Goal: Check status: Check status

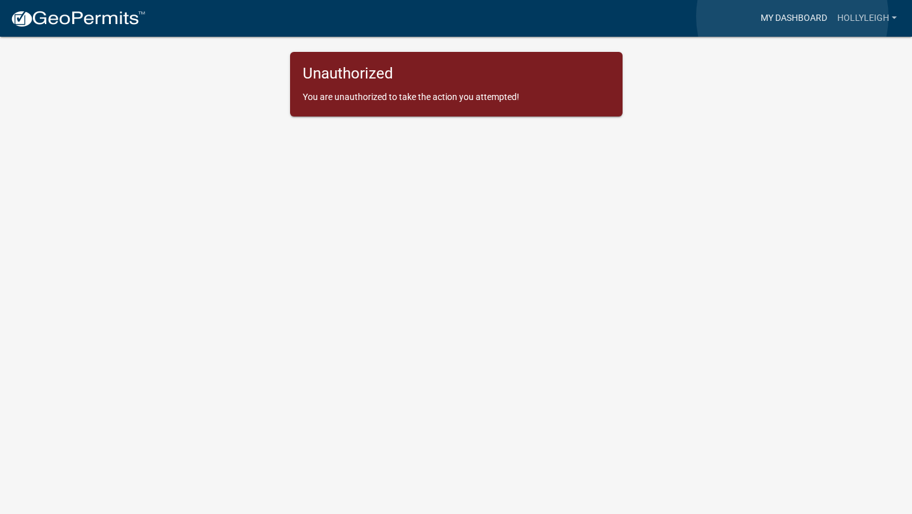
click at [792, 16] on link "My Dashboard" at bounding box center [794, 18] width 77 height 24
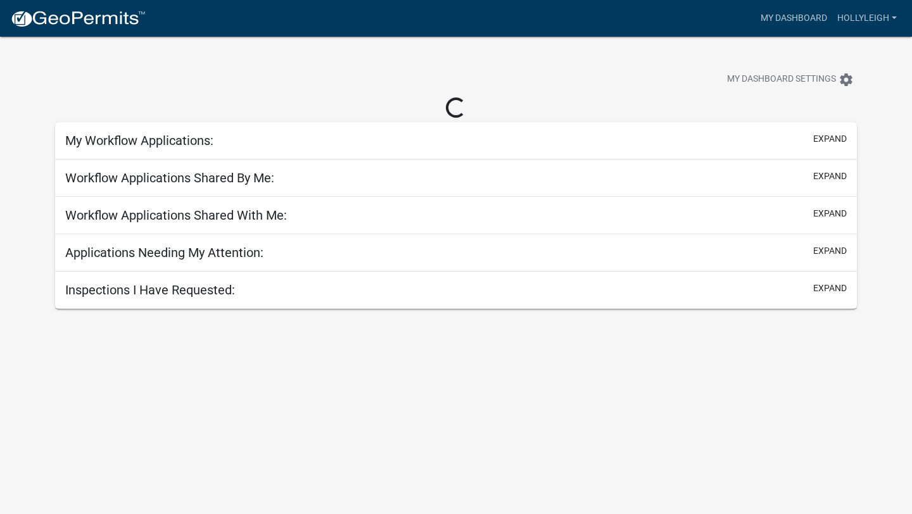
click at [159, 292] on h5 "Inspections I Have Requested:" at bounding box center [150, 289] width 170 height 15
click at [191, 253] on h5 "Applications Needing My Attention:" at bounding box center [164, 252] width 198 height 15
click at [827, 244] on div "Applications Needing My Attention: expand" at bounding box center [456, 252] width 802 height 37
click at [828, 252] on button "expand" at bounding box center [830, 250] width 34 height 13
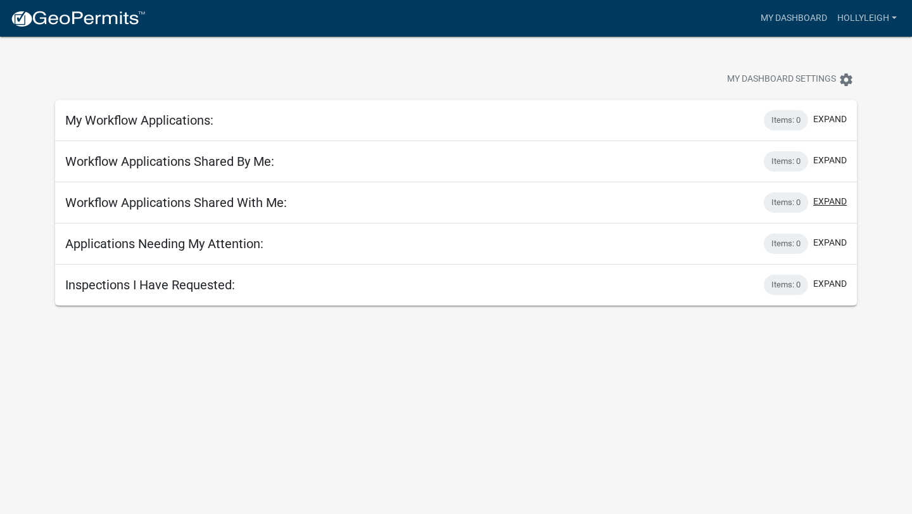
click at [835, 202] on button "expand" at bounding box center [830, 201] width 34 height 13
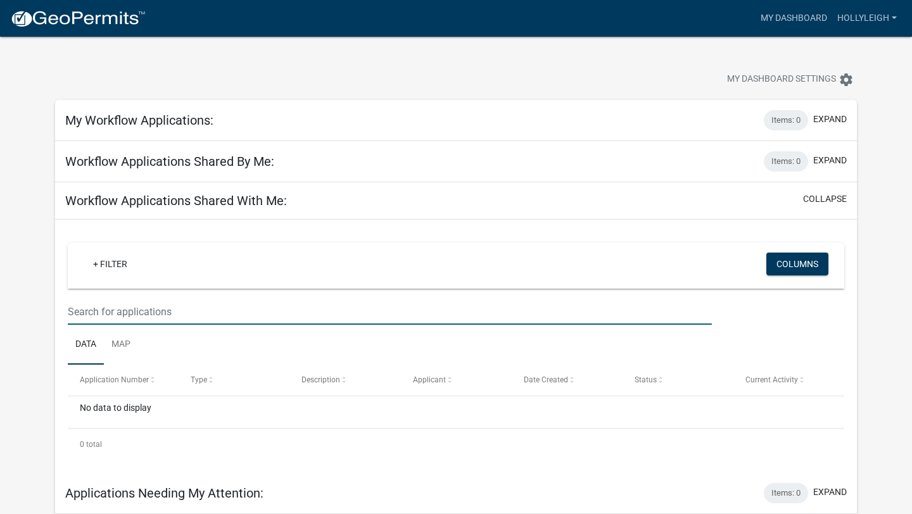
click at [111, 314] on input "text" at bounding box center [390, 312] width 644 height 26
click at [840, 116] on button "expand" at bounding box center [830, 119] width 34 height 13
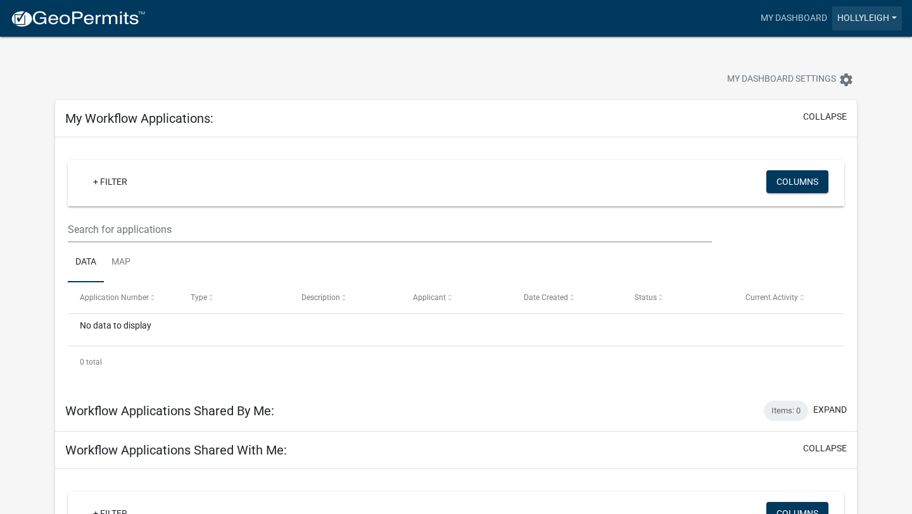
click at [871, 22] on link "HollyLeigh" at bounding box center [867, 18] width 70 height 24
click at [842, 57] on link "Account" at bounding box center [851, 52] width 101 height 30
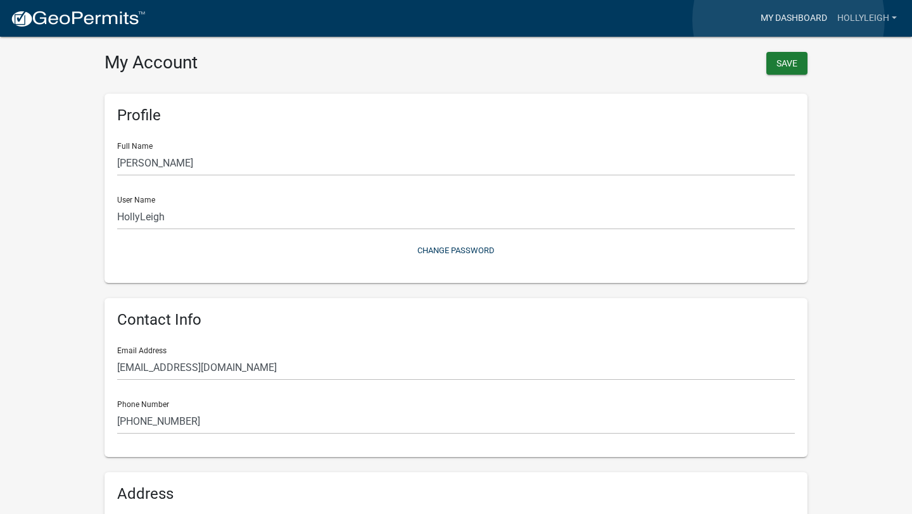
click at [789, 20] on link "My Dashboard" at bounding box center [794, 18] width 77 height 24
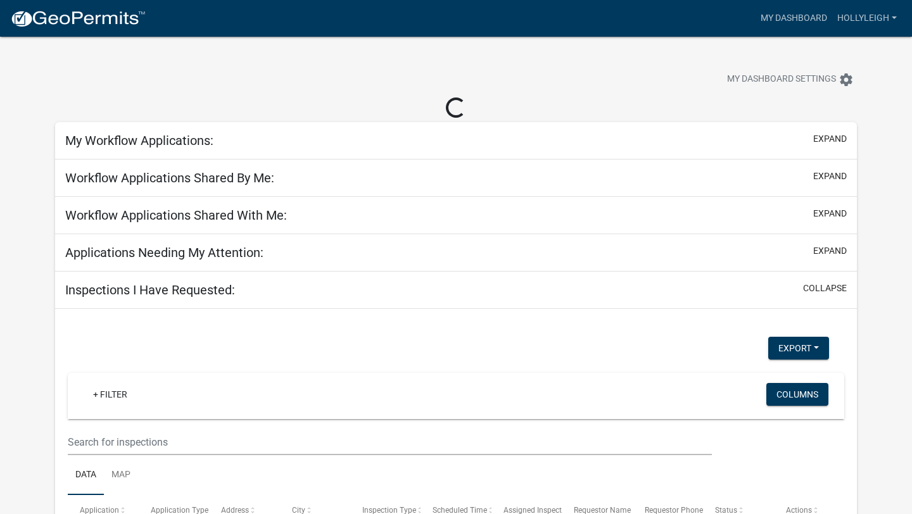
scroll to position [103, 0]
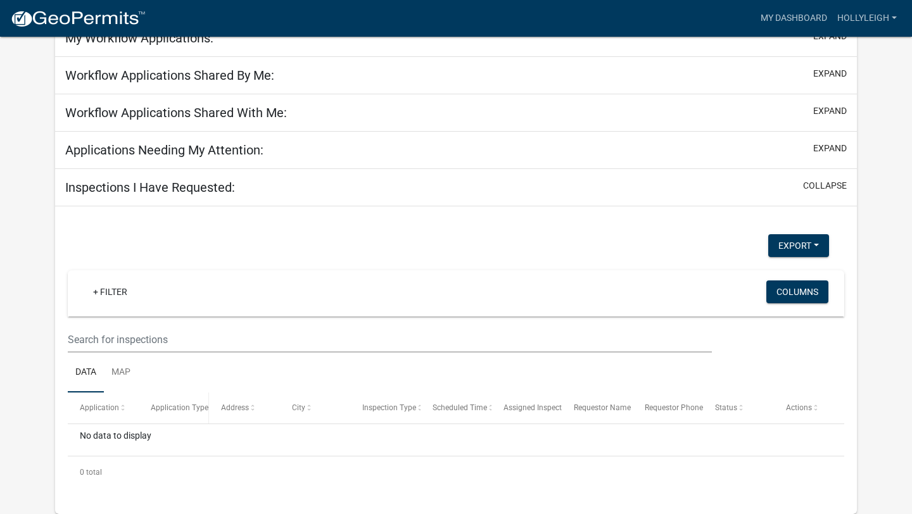
click at [178, 408] on span "Application Type" at bounding box center [180, 407] width 58 height 9
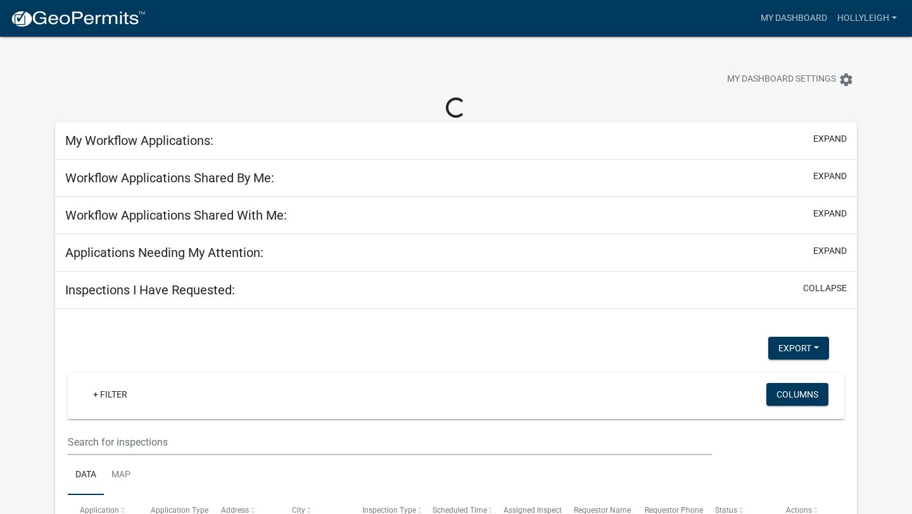
click at [167, 138] on h5 "My Workflow Applications:" at bounding box center [139, 140] width 148 height 15
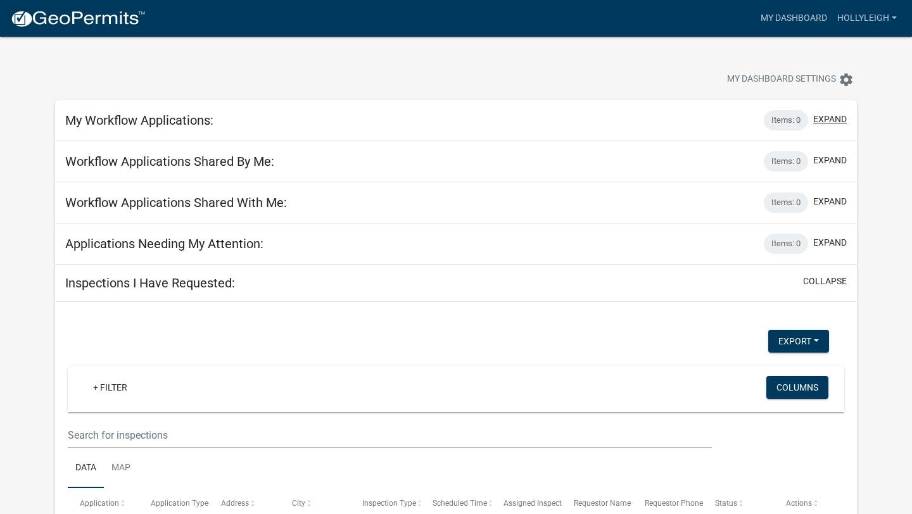
click at [833, 122] on button "expand" at bounding box center [830, 119] width 34 height 13
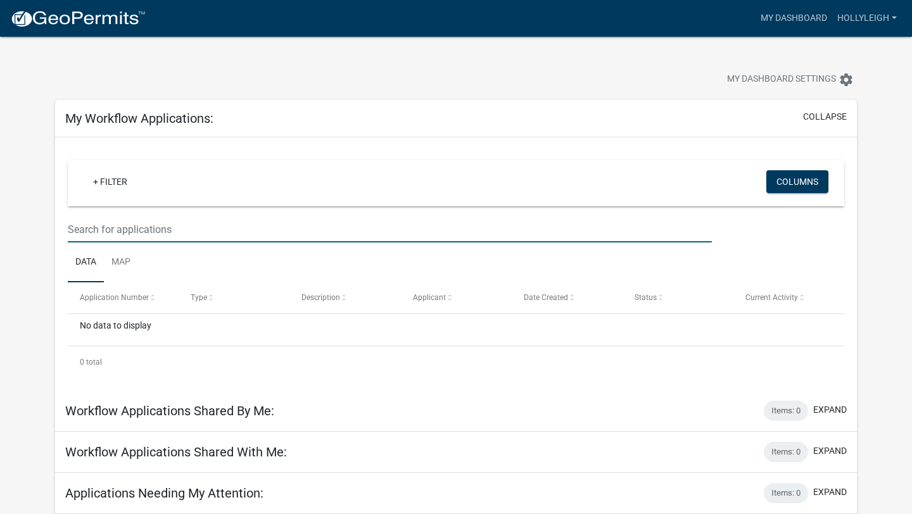
click at [144, 230] on input "text" at bounding box center [390, 230] width 644 height 26
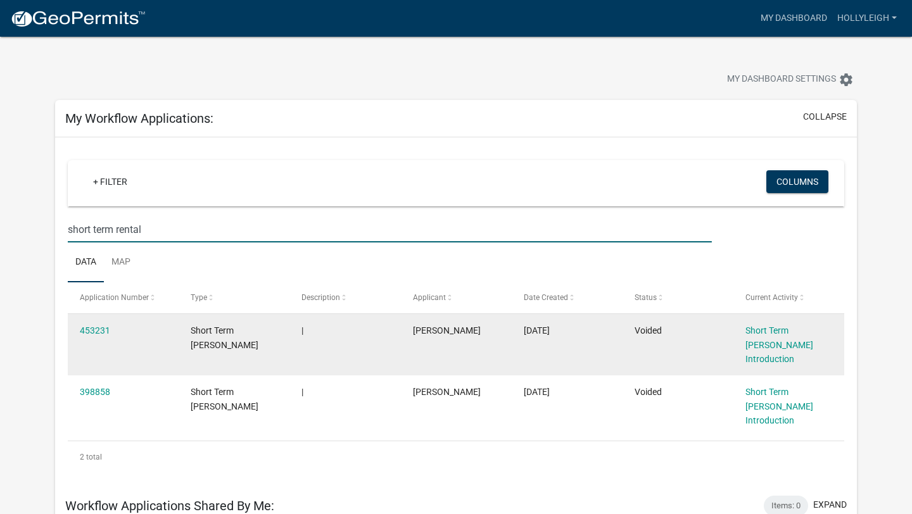
type input "short term rental"
click at [236, 339] on div "Short Term [PERSON_NAME]" at bounding box center [234, 338] width 87 height 29
click at [91, 329] on link "453231" at bounding box center [95, 331] width 30 height 10
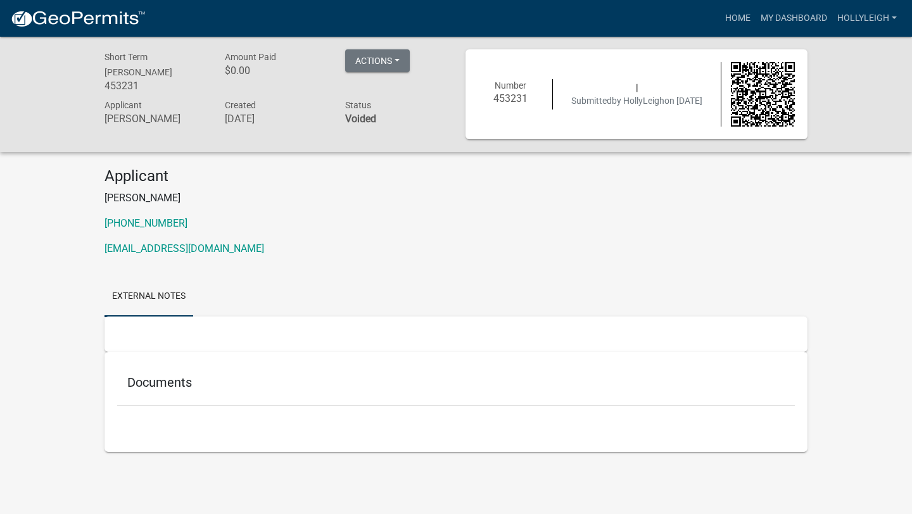
click at [157, 397] on div "Documents" at bounding box center [456, 385] width 678 height 41
click at [145, 372] on div "Documents" at bounding box center [456, 385] width 678 height 41
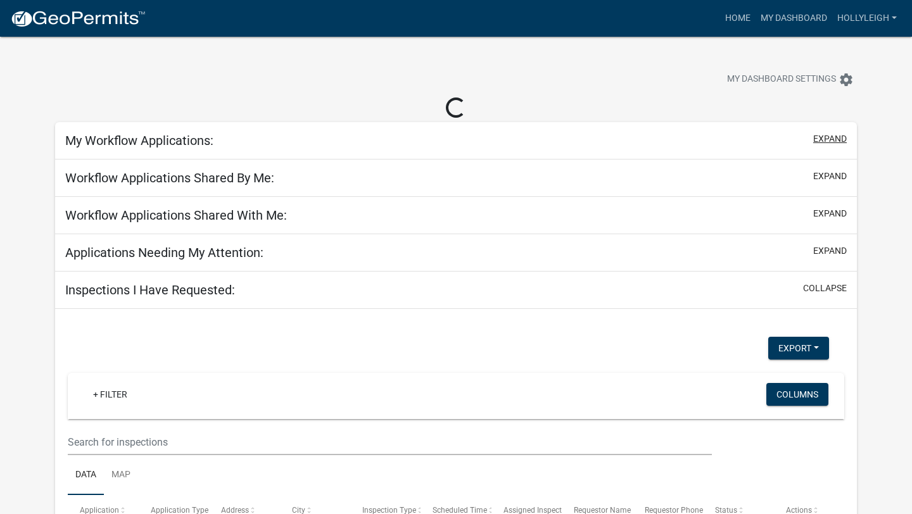
click at [830, 139] on button "expand" at bounding box center [830, 138] width 34 height 13
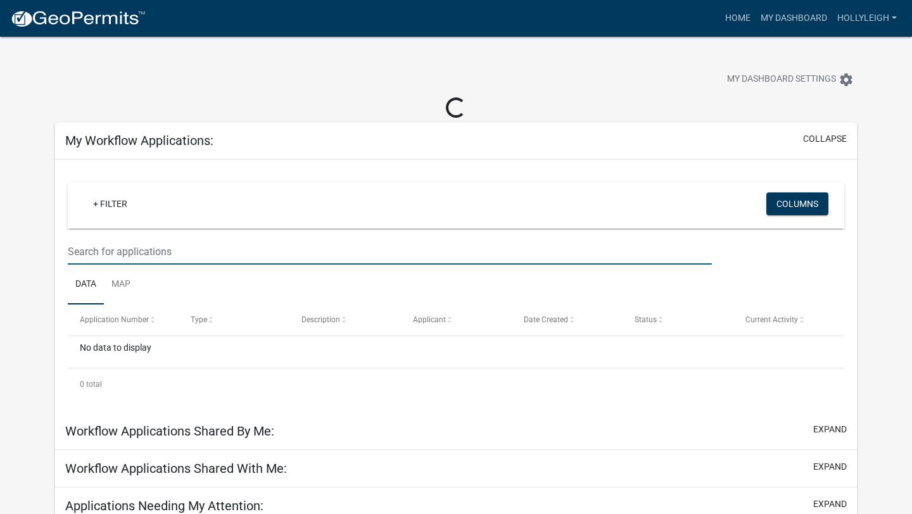
click at [140, 251] on input "text" at bounding box center [390, 252] width 644 height 26
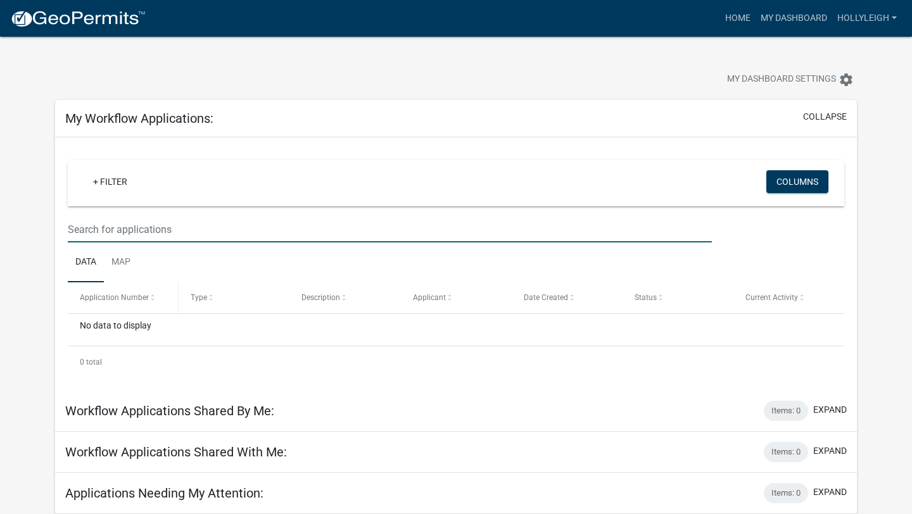
type input "short term rental"
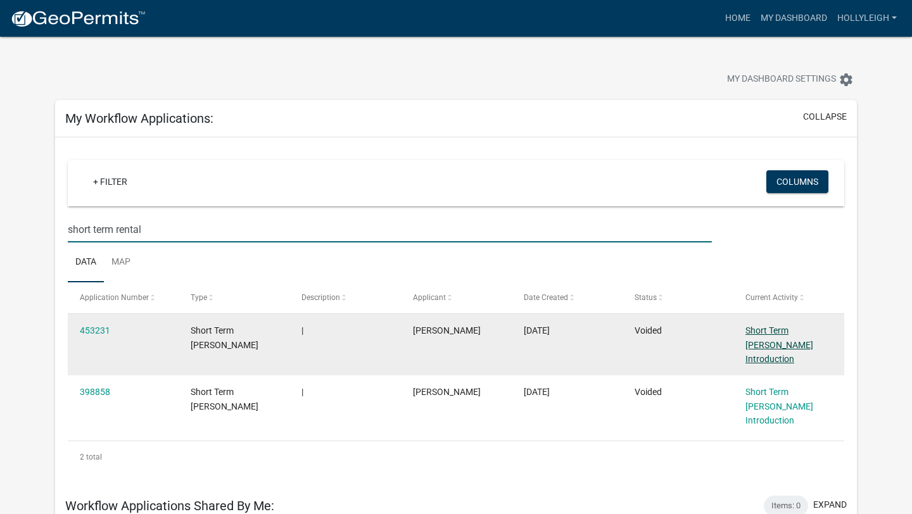
click at [783, 347] on link "Short Term [PERSON_NAME] Introduction" at bounding box center [779, 345] width 68 height 39
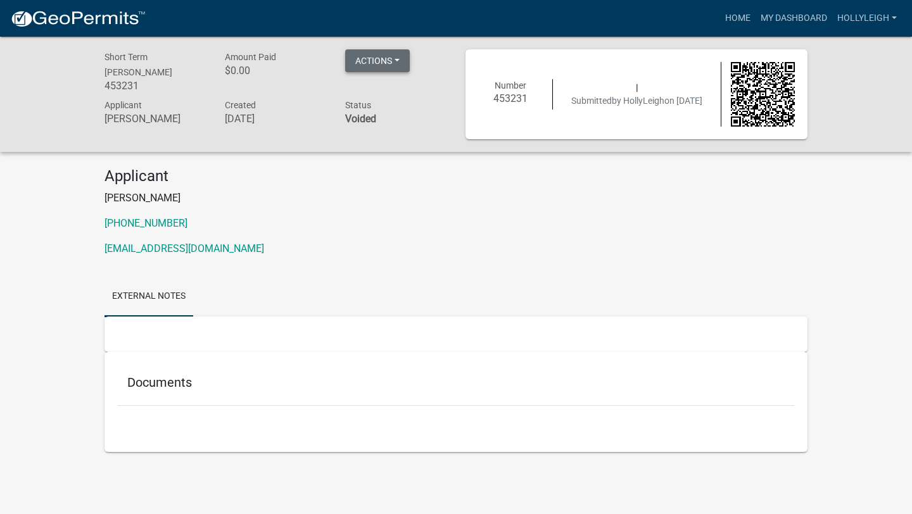
click at [397, 58] on button "Actions" at bounding box center [377, 60] width 65 height 23
click at [348, 248] on p "[EMAIL_ADDRESS][DOMAIN_NAME]" at bounding box center [456, 248] width 703 height 15
click at [178, 386] on h5 "Documents" at bounding box center [455, 382] width 657 height 15
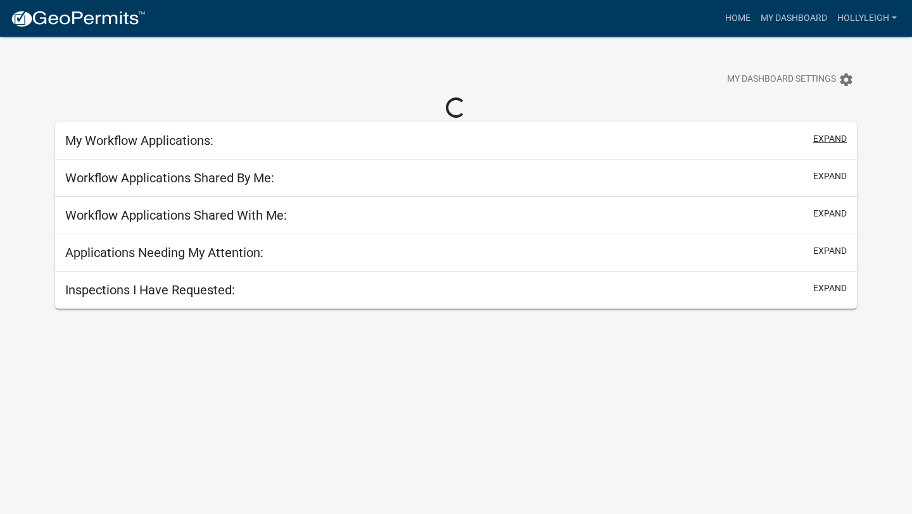
click at [833, 139] on button "expand" at bounding box center [830, 138] width 34 height 13
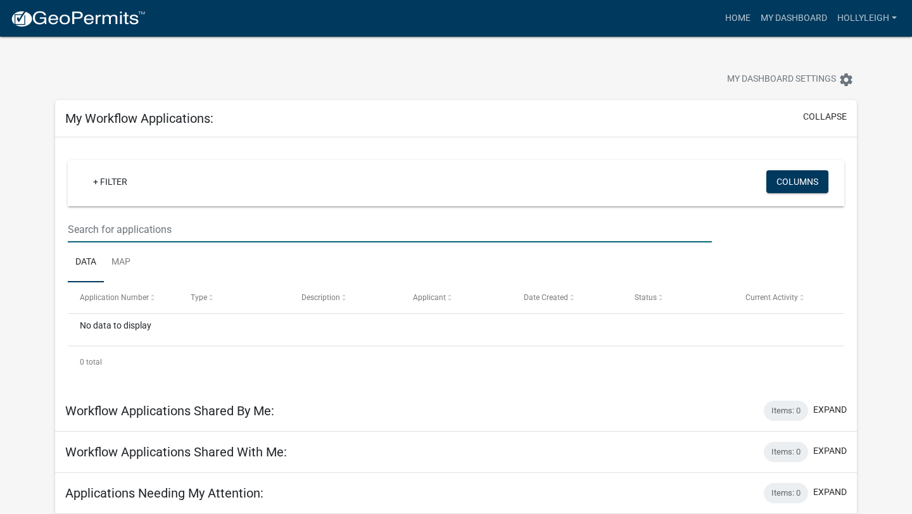
click at [115, 230] on input "text" at bounding box center [390, 230] width 644 height 26
type input "short term rental"
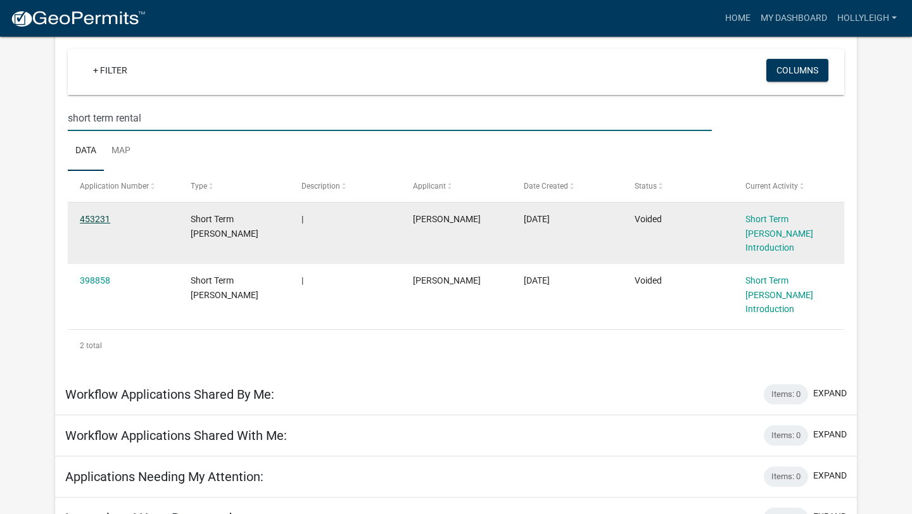
scroll to position [115, 0]
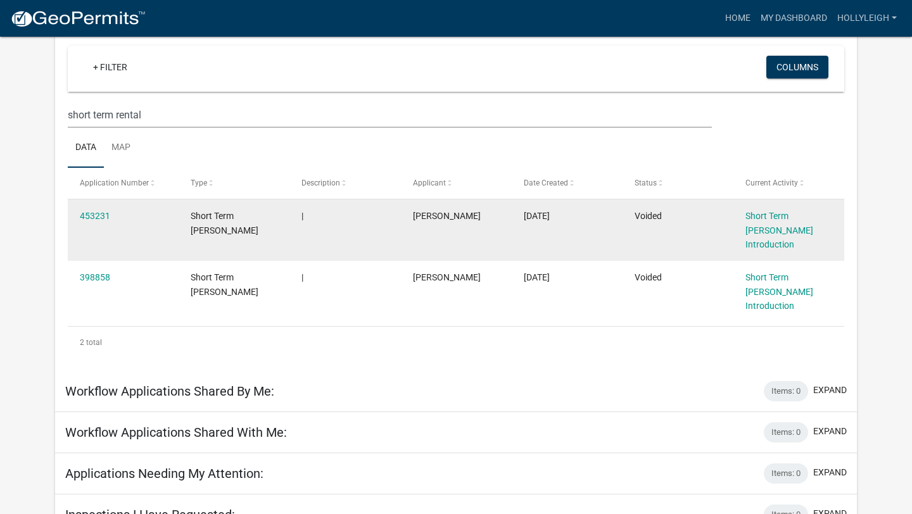
click at [212, 215] on span "Short Term [PERSON_NAME]" at bounding box center [225, 223] width 68 height 25
click at [99, 215] on link "453231" at bounding box center [95, 216] width 30 height 10
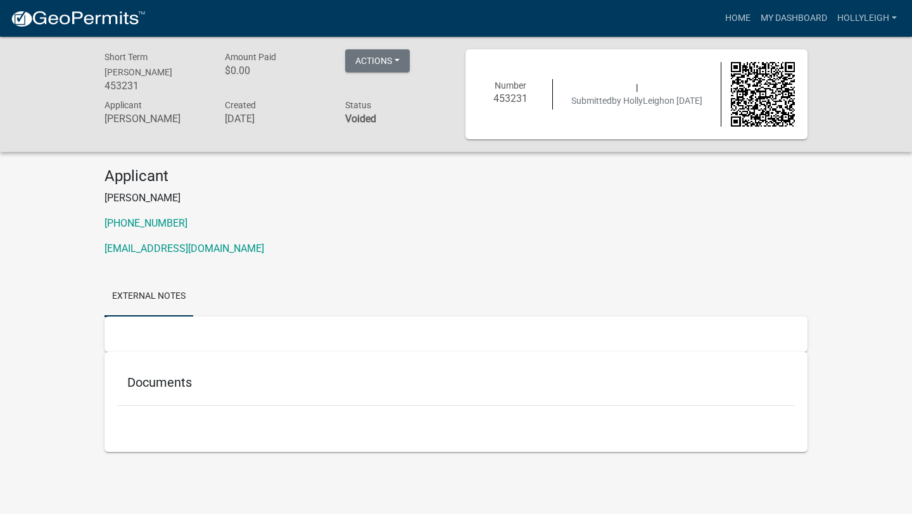
click at [136, 300] on link "External Notes" at bounding box center [149, 297] width 89 height 41
click at [153, 390] on h5 "Documents" at bounding box center [455, 382] width 657 height 15
click at [156, 378] on h5 "Documents" at bounding box center [455, 382] width 657 height 15
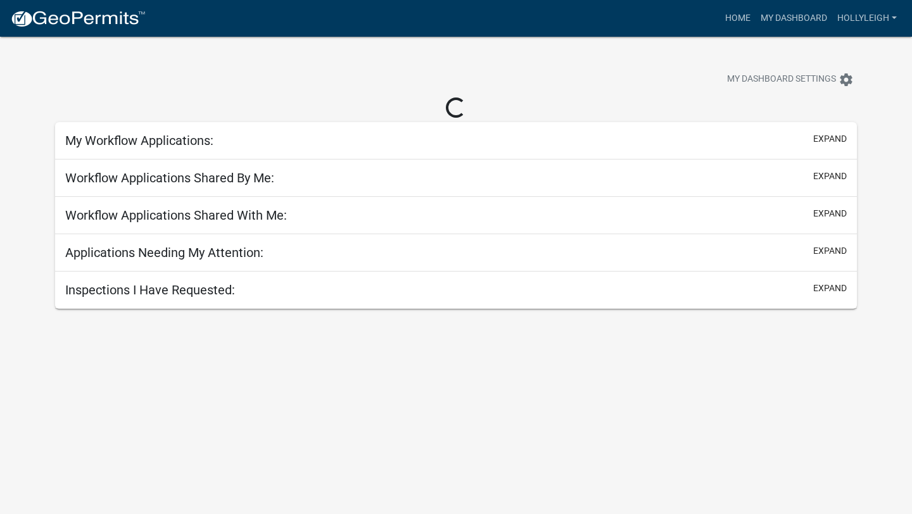
scroll to position [37, 0]
